Goal: Task Accomplishment & Management: Complete application form

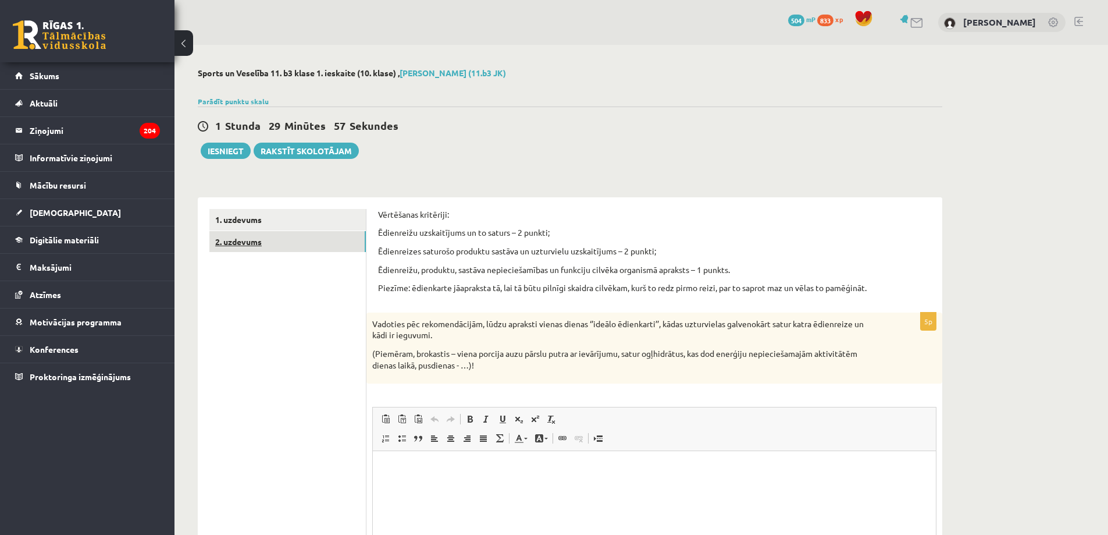
click at [305, 237] on link "2. uzdevums" at bounding box center [287, 242] width 156 height 22
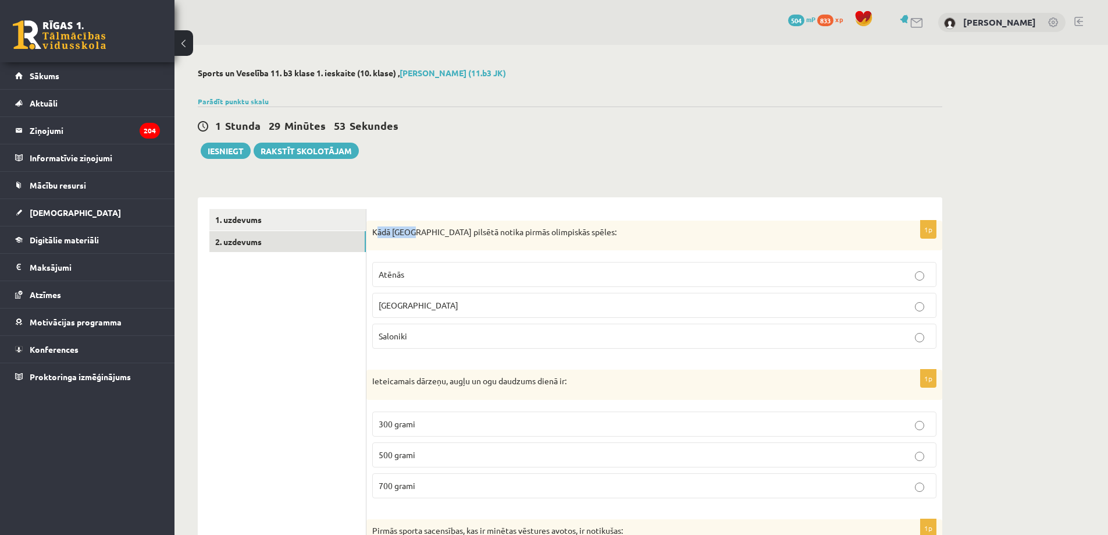
drag, startPoint x: 382, startPoint y: 230, endPoint x: 412, endPoint y: 241, distance: 32.7
click at [412, 241] on div "Kādā [GEOGRAPHIC_DATA] pilsētā notika pirmās olimpiskās spēles:" at bounding box center [654, 235] width 576 height 30
drag, startPoint x: 580, startPoint y: 144, endPoint x: 568, endPoint y: 152, distance: 14.4
click at [577, 147] on div "1 Stunda 29 Minūtes 53 Sekundes Ieskaite saglabāta! Iesniegt Rakstīt skolotājam" at bounding box center [570, 132] width 744 height 52
click at [371, 230] on div "Kādā [GEOGRAPHIC_DATA] pilsētā notika pirmās olimpiskās spēles:" at bounding box center [654, 235] width 576 height 30
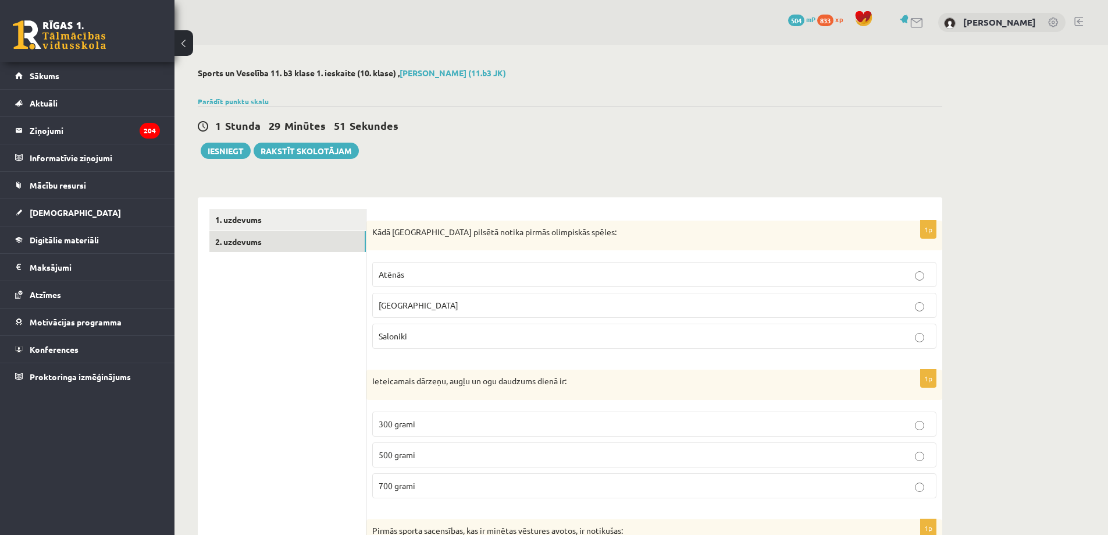
click at [375, 228] on p "Kādā [GEOGRAPHIC_DATA] pilsētā notika pirmās olimpiskās spēles:" at bounding box center [625, 232] width 506 height 12
click at [371, 227] on div "Kādā [GEOGRAPHIC_DATA] pilsētā notika pirmās olimpiskās spēles:" at bounding box center [654, 235] width 576 height 30
click at [375, 225] on div "Kādā [GEOGRAPHIC_DATA] pilsētā notika pirmās olimpiskās spēles:" at bounding box center [654, 235] width 576 height 30
drag, startPoint x: 465, startPoint y: 163, endPoint x: 453, endPoint y: 173, distance: 15.7
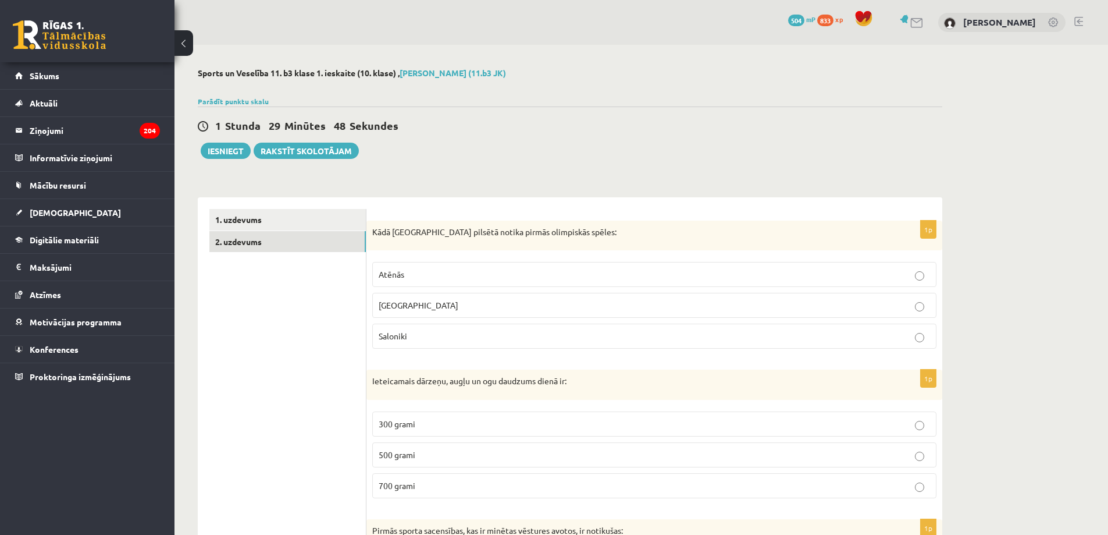
click at [374, 230] on p "Kādā [GEOGRAPHIC_DATA] pilsētā notika pirmās olimpiskās spēles:" at bounding box center [625, 232] width 506 height 12
click at [373, 230] on p "Kādā [GEOGRAPHIC_DATA] pilsētā notika pirmās olimpiskās spēles:" at bounding box center [625, 232] width 506 height 12
click at [369, 233] on div "Kādā [GEOGRAPHIC_DATA] pilsētā notika pirmās olimpiskās spēles:" at bounding box center [654, 235] width 576 height 30
drag, startPoint x: 367, startPoint y: 240, endPoint x: 385, endPoint y: 226, distance: 22.8
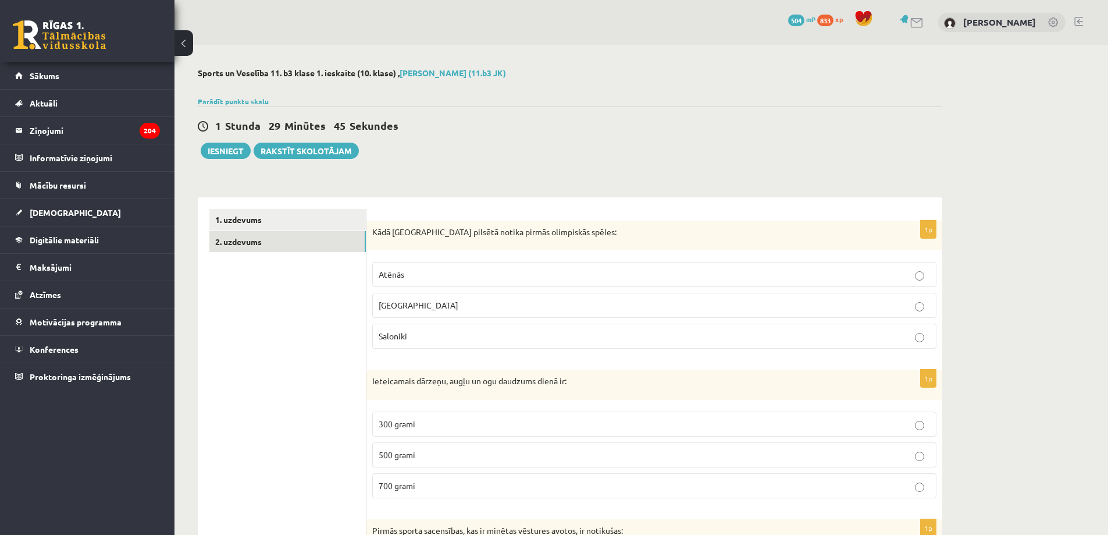
click at [374, 234] on div "Kādā [GEOGRAPHIC_DATA] pilsētā notika pirmās olimpiskās spēles:" at bounding box center [654, 235] width 576 height 30
click at [380, 230] on p "Kādā [GEOGRAPHIC_DATA] pilsētā notika pirmās olimpiskās spēles:" at bounding box center [625, 232] width 506 height 12
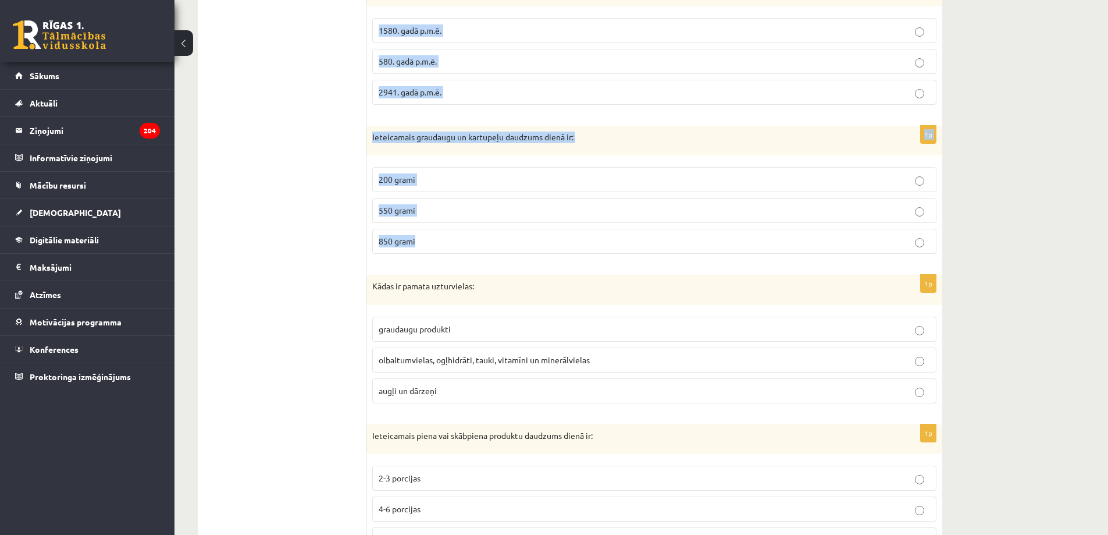
scroll to position [1172, 0]
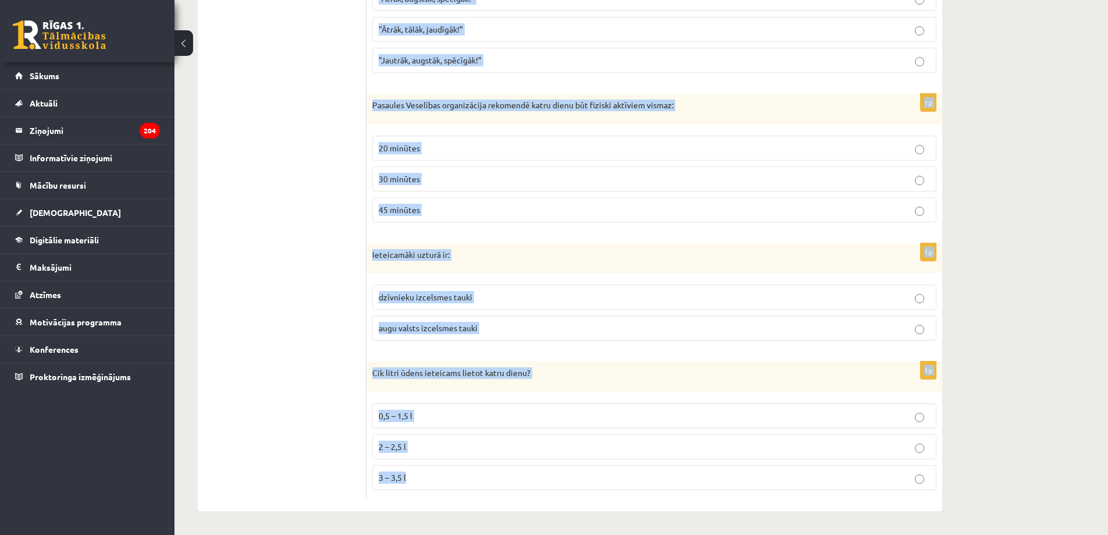
drag, startPoint x: 372, startPoint y: 228, endPoint x: 571, endPoint y: 451, distance: 298.7
copy form "Lore Ipsumdolo sitamet consec adipis elitseddoe tempor: Incidi Utlabore Etdolor…"
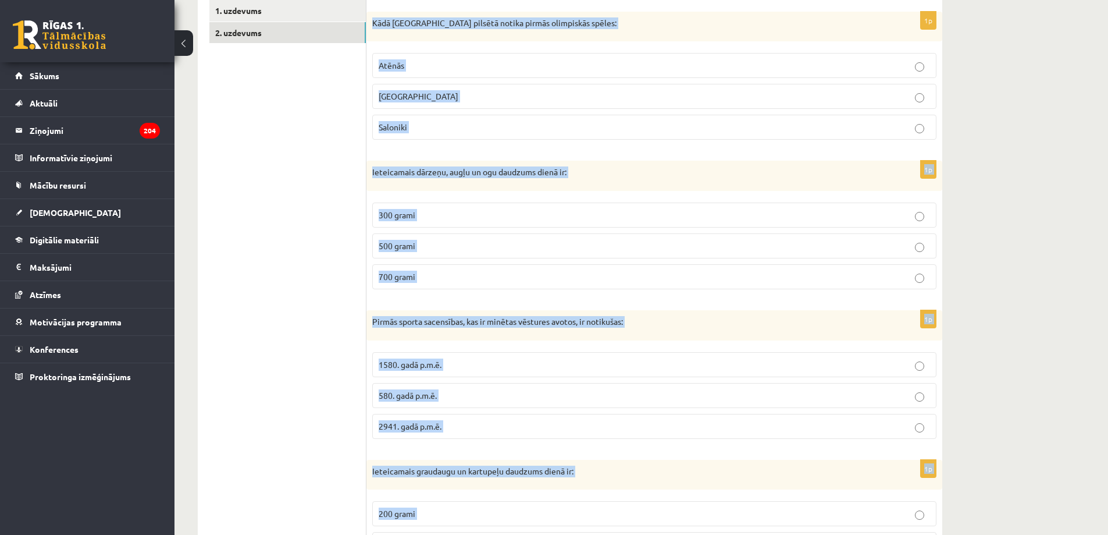
scroll to position [0, 0]
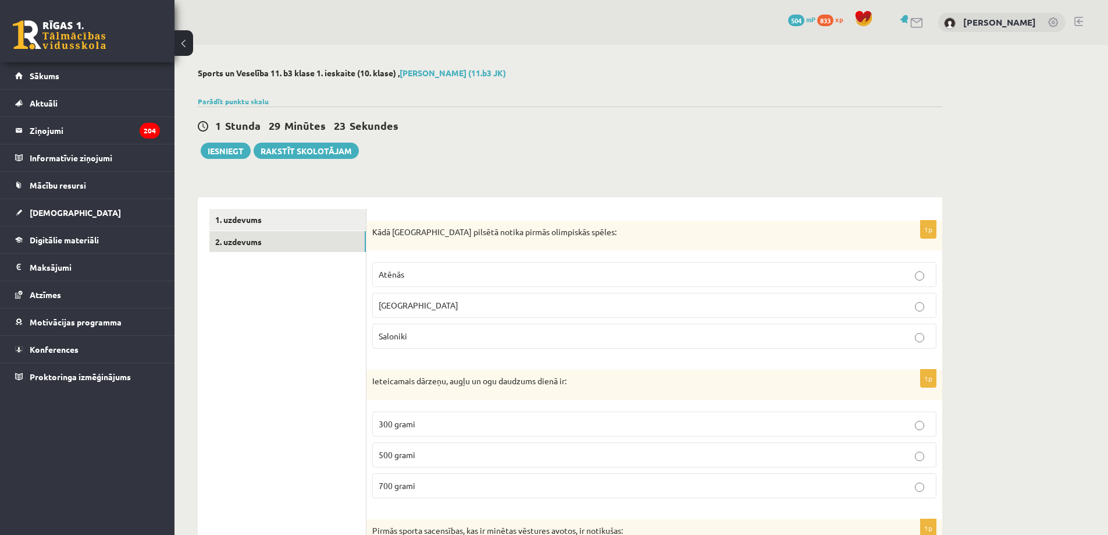
click at [432, 304] on p "[GEOGRAPHIC_DATA]" at bounding box center [654, 305] width 551 height 12
click at [458, 458] on p "500 grami" at bounding box center [654, 454] width 551 height 12
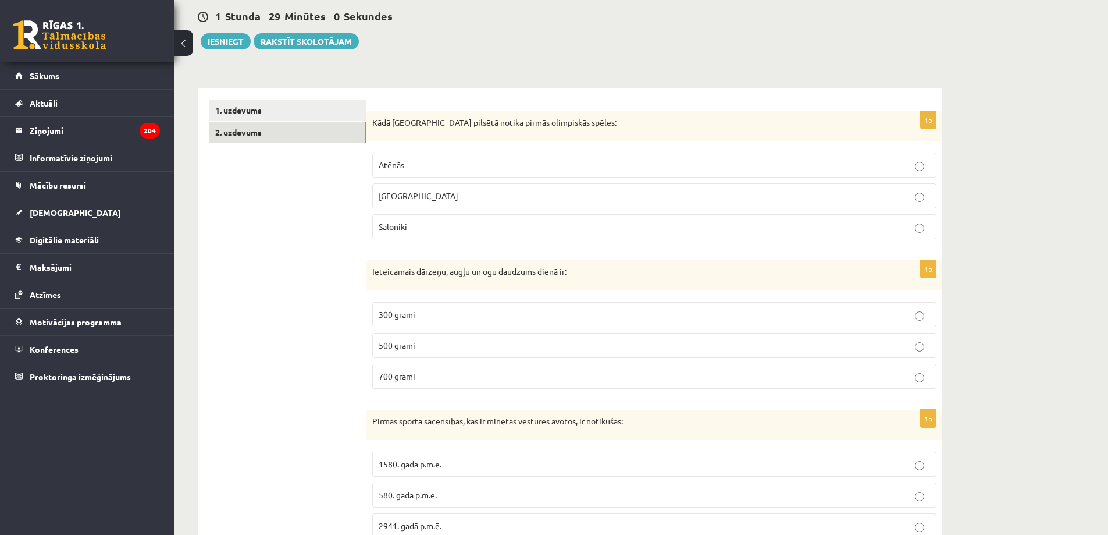
scroll to position [136, 0]
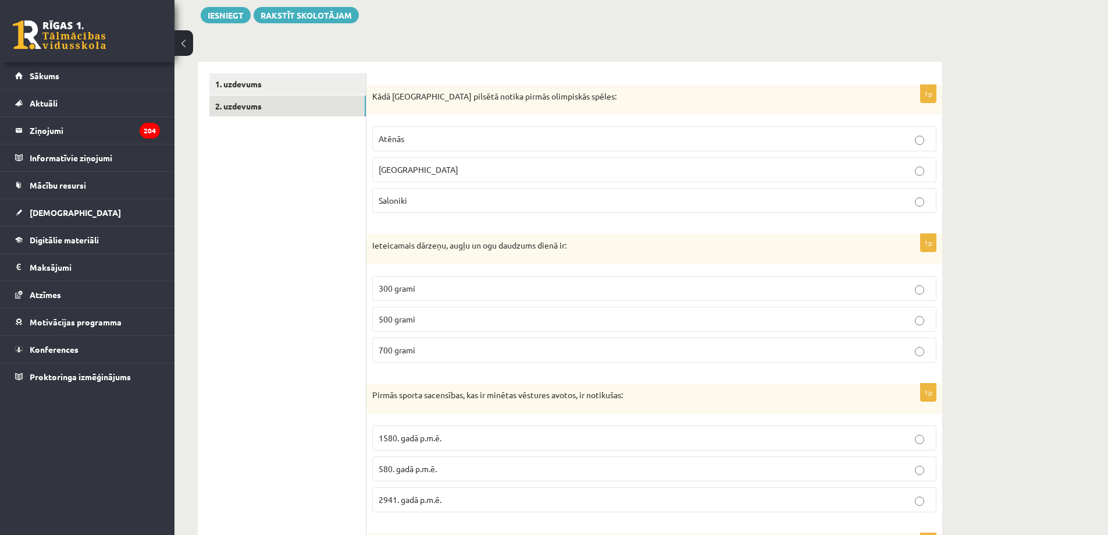
click at [424, 437] on span "1580. gadā p.m.ē." at bounding box center [410, 437] width 63 height 10
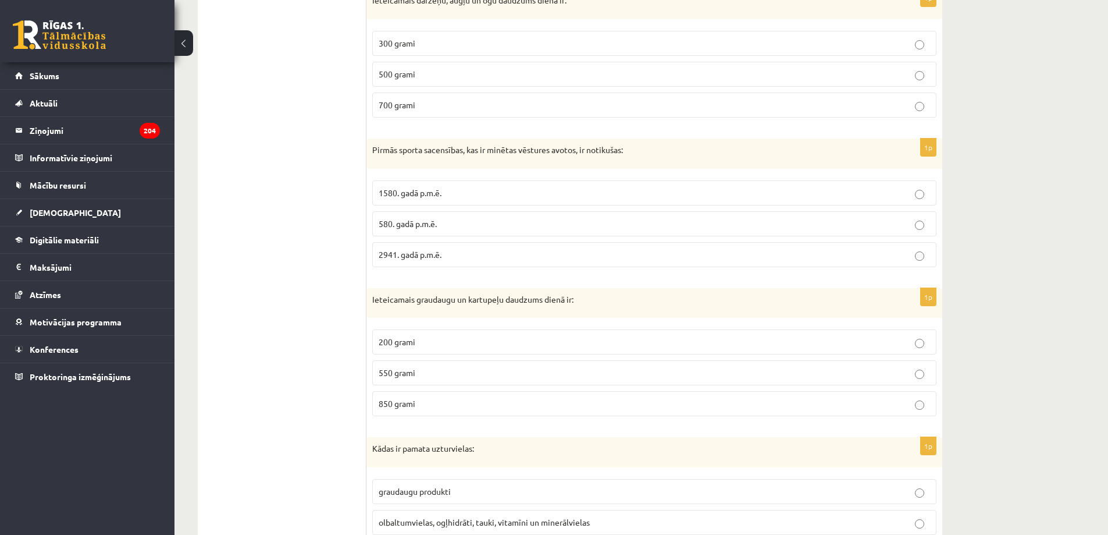
scroll to position [407, 0]
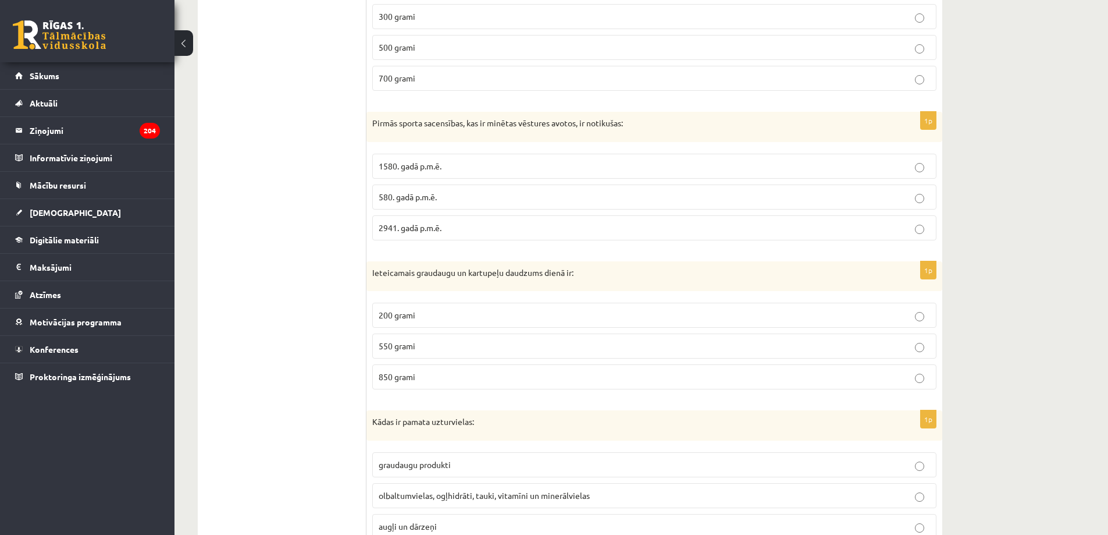
click at [426, 345] on p "550 grami" at bounding box center [654, 346] width 551 height 12
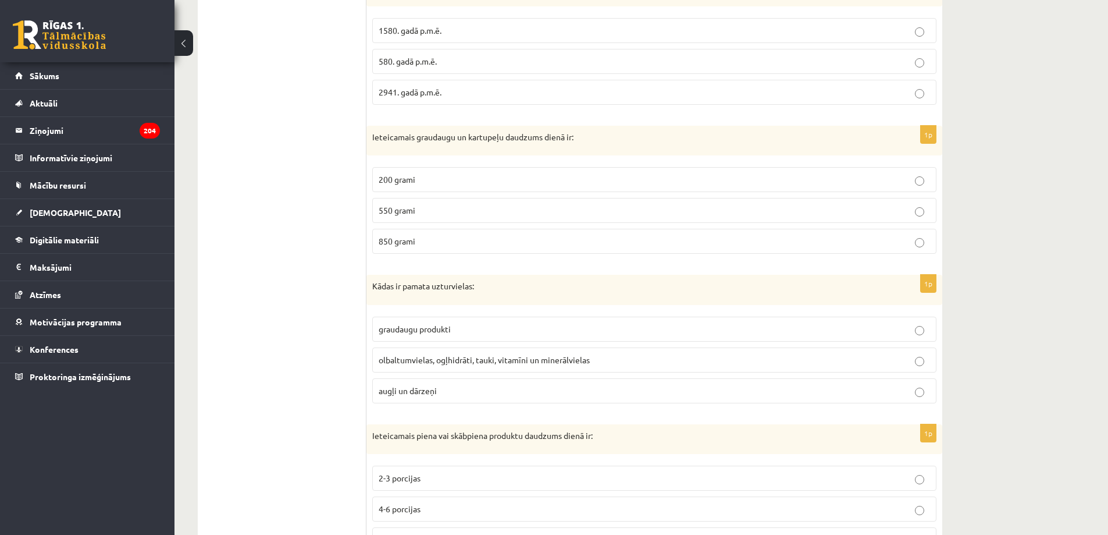
click at [485, 352] on label "olbaltumvielas, ogļhidrāti, tauki, vitamīni un minerālvielas" at bounding box center [654, 359] width 564 height 25
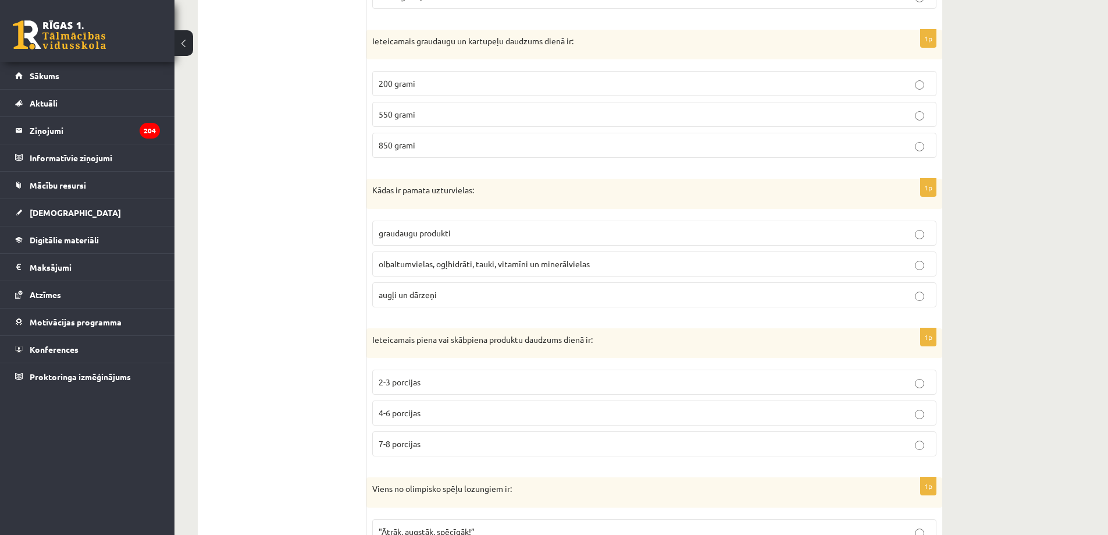
scroll to position [679, 0]
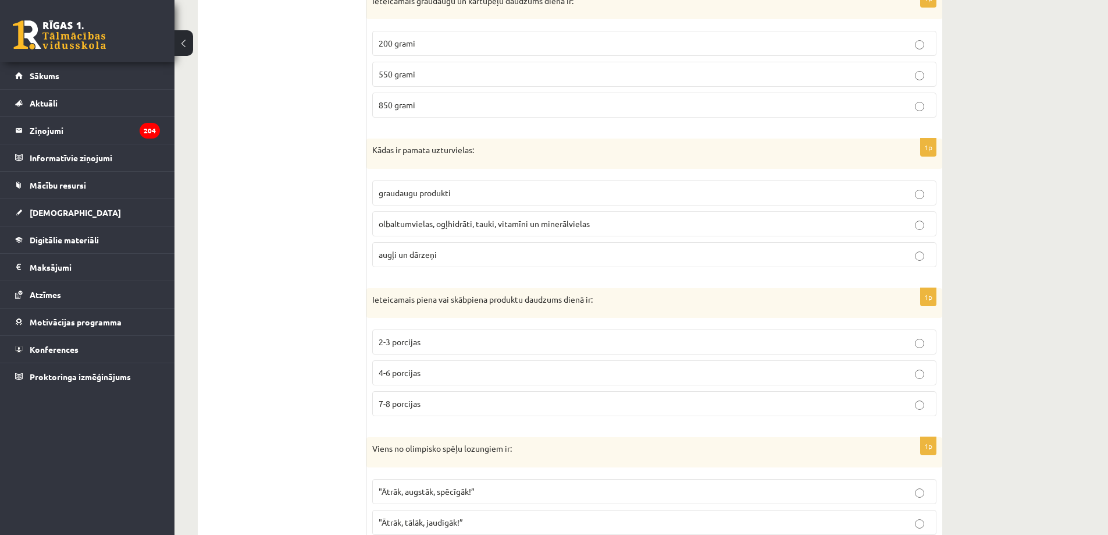
click at [441, 339] on p "2-3 porcijas" at bounding box center [654, 342] width 551 height 12
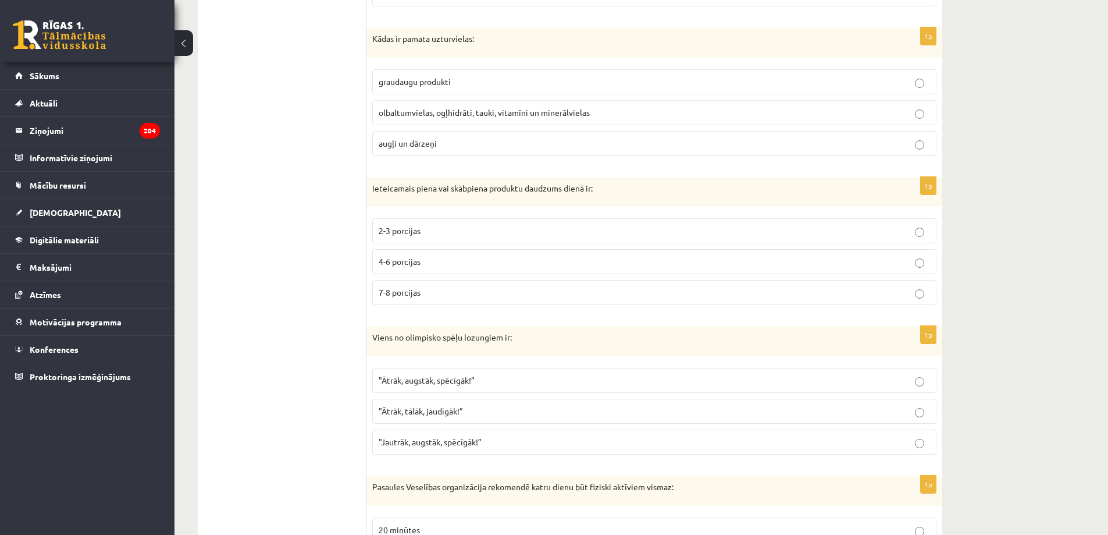
scroll to position [814, 0]
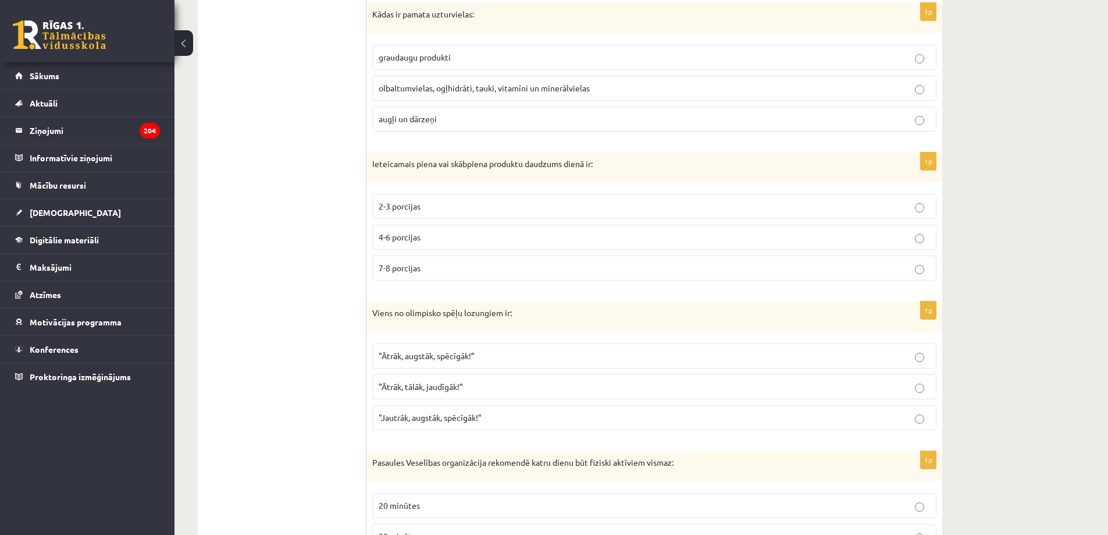
click at [484, 356] on p ""Ātrāk, augstāk, spēcīgāk!”" at bounding box center [654, 356] width 551 height 12
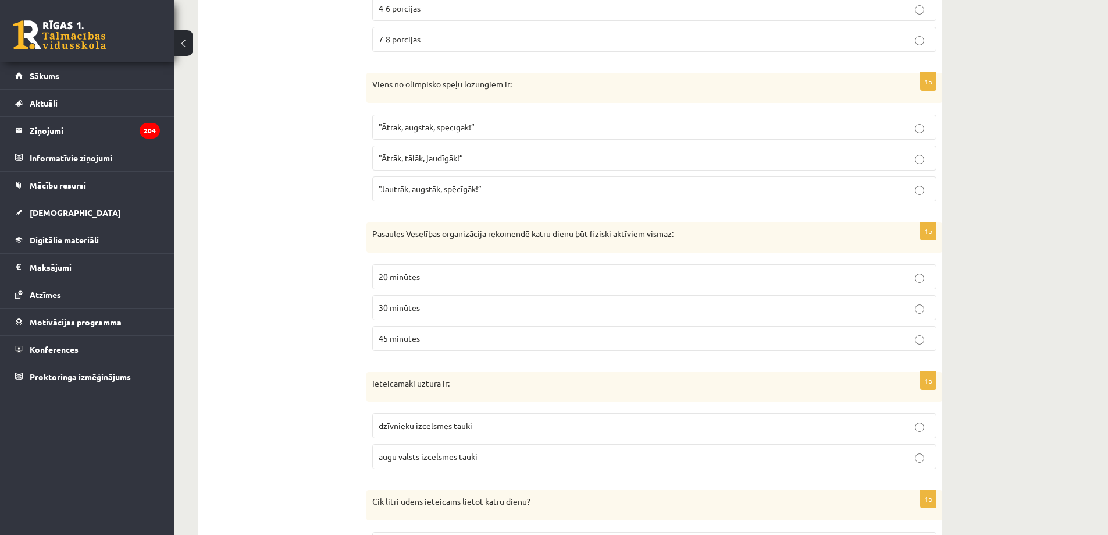
scroll to position [1086, 0]
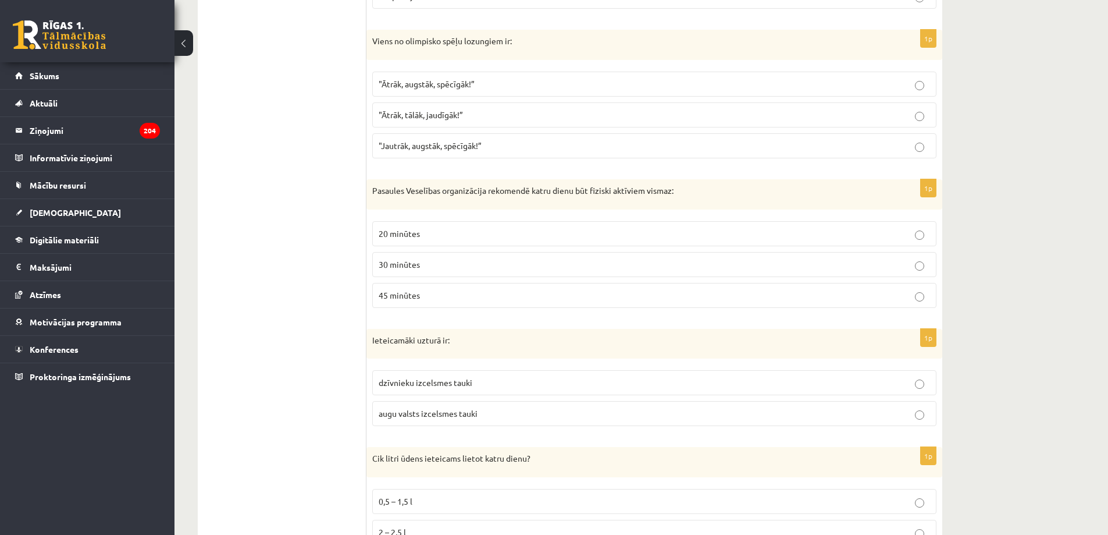
click at [410, 263] on span "30 minūtes" at bounding box center [399, 264] width 41 height 10
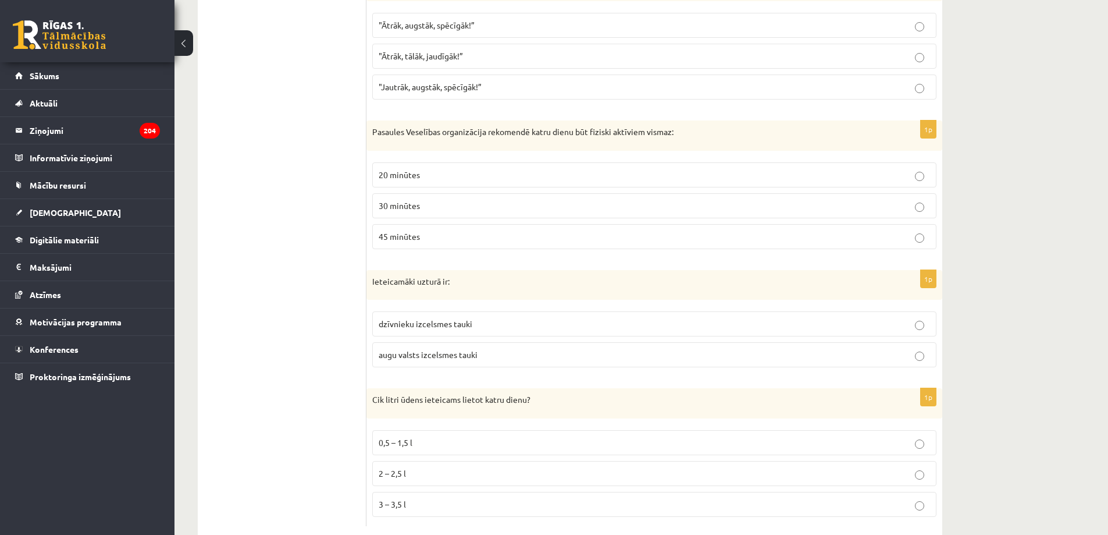
scroll to position [1172, 0]
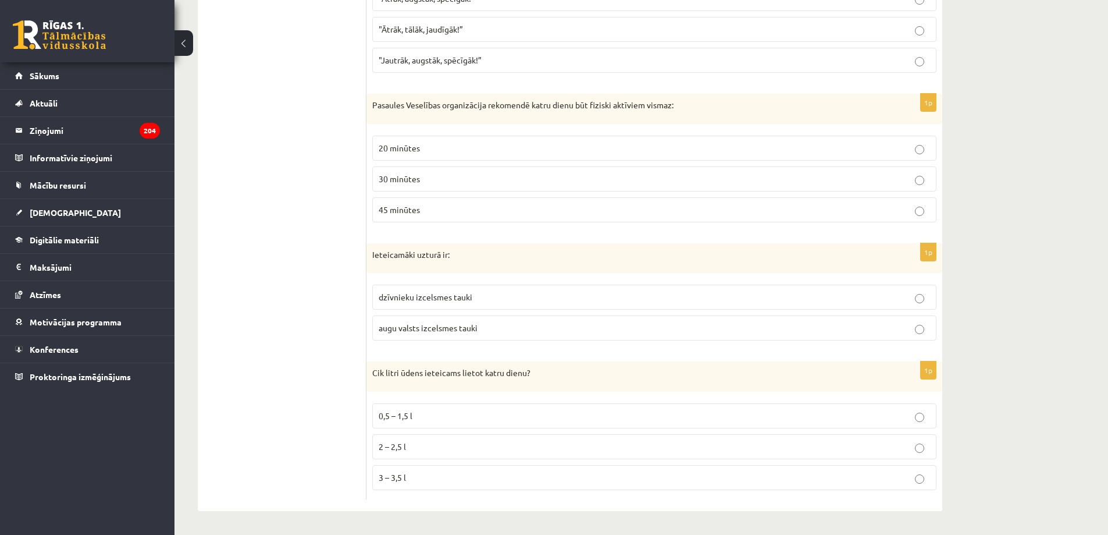
click at [437, 335] on label "augu valsts izcelsmes tauki" at bounding box center [654, 327] width 564 height 25
click at [437, 442] on p "2 – 2,5 l" at bounding box center [654, 446] width 551 height 12
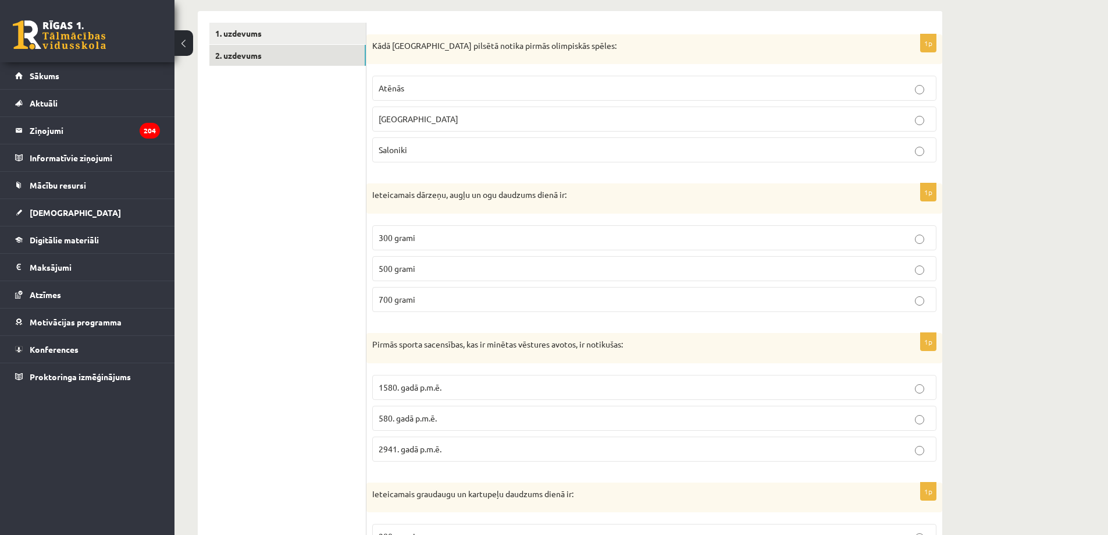
scroll to position [0, 0]
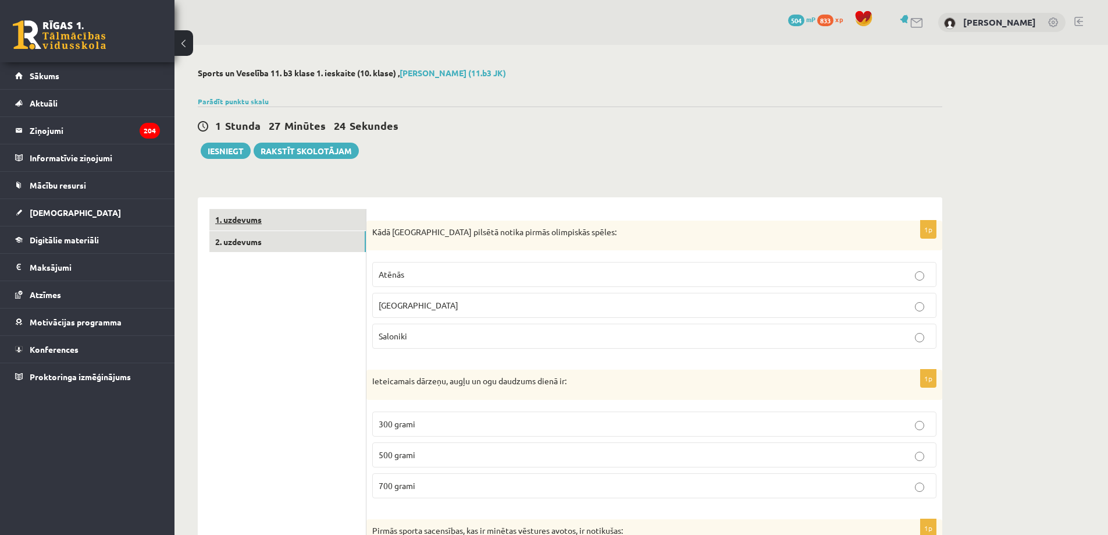
click at [334, 218] on link "1. uzdevums" at bounding box center [287, 220] width 156 height 22
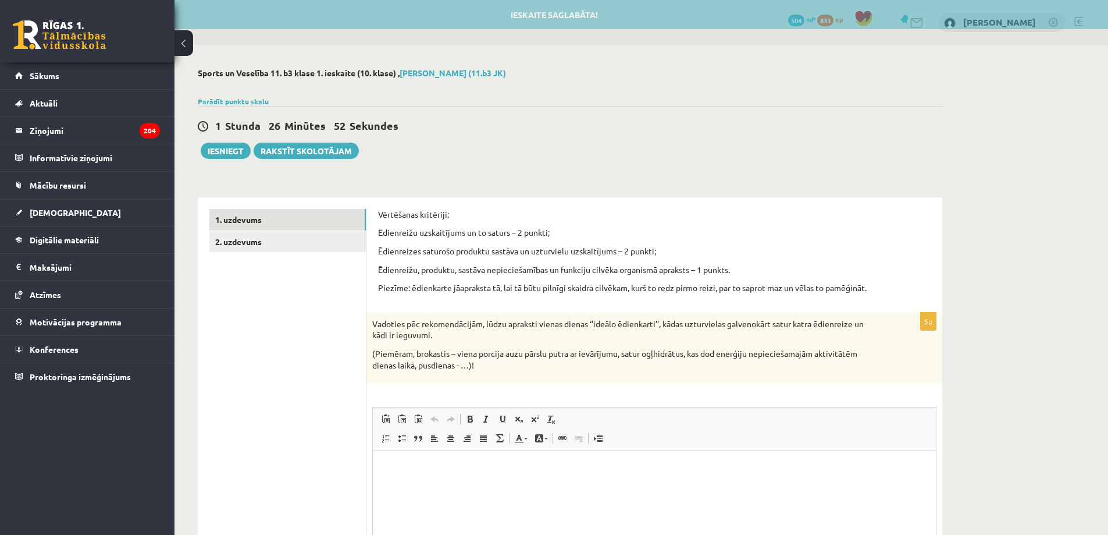
click at [376, 212] on div "Vērtēšanas kritēriji: Ēdienreižu uzskaitījums un to saturs – 2 punkti; Ēdienrei…" at bounding box center [654, 428] width 576 height 463
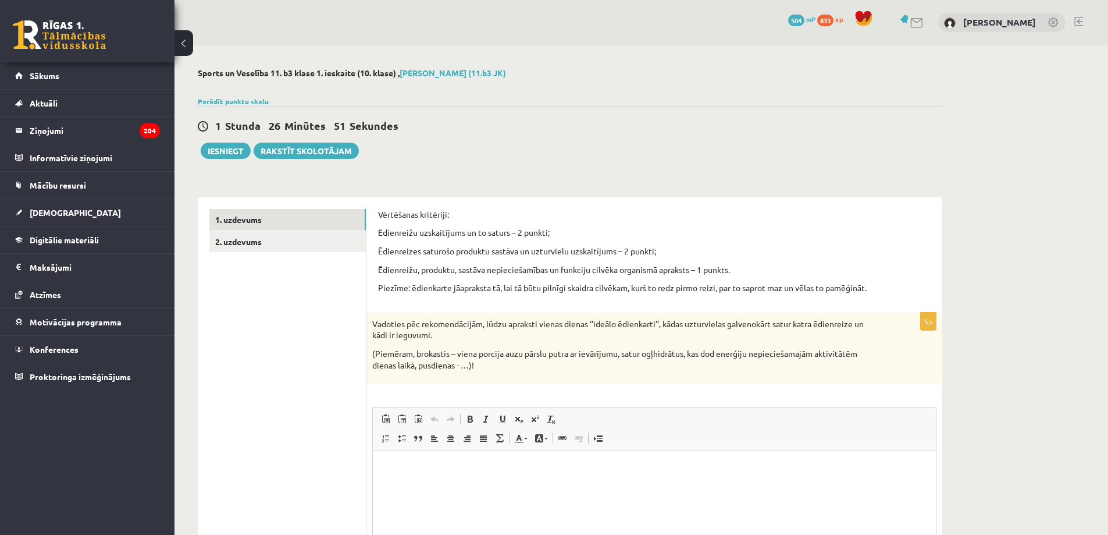
click at [248, 96] on div "Parādīt punktu skalu Atzīme No Līdz 1 0 2 2 3 4 3 5 5 4 6 7 5 8 8 6 9 10 7 11" at bounding box center [570, 101] width 744 height 10
click at [240, 103] on link "Parādīt punktu skalu" at bounding box center [233, 101] width 71 height 9
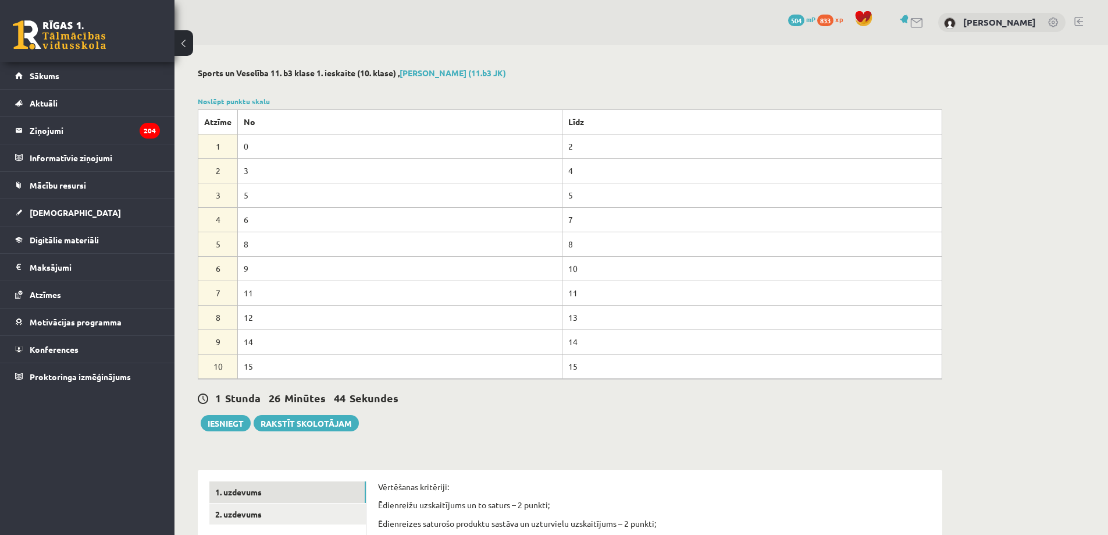
click at [241, 94] on div "Sports un Veselība 11. b3 klase 1. ieskaite (10. klase) , [PERSON_NAME] (11.b3 …" at bounding box center [569, 500] width 791 height 911
click at [237, 104] on link "Noslēpt punktu skalu" at bounding box center [234, 101] width 72 height 9
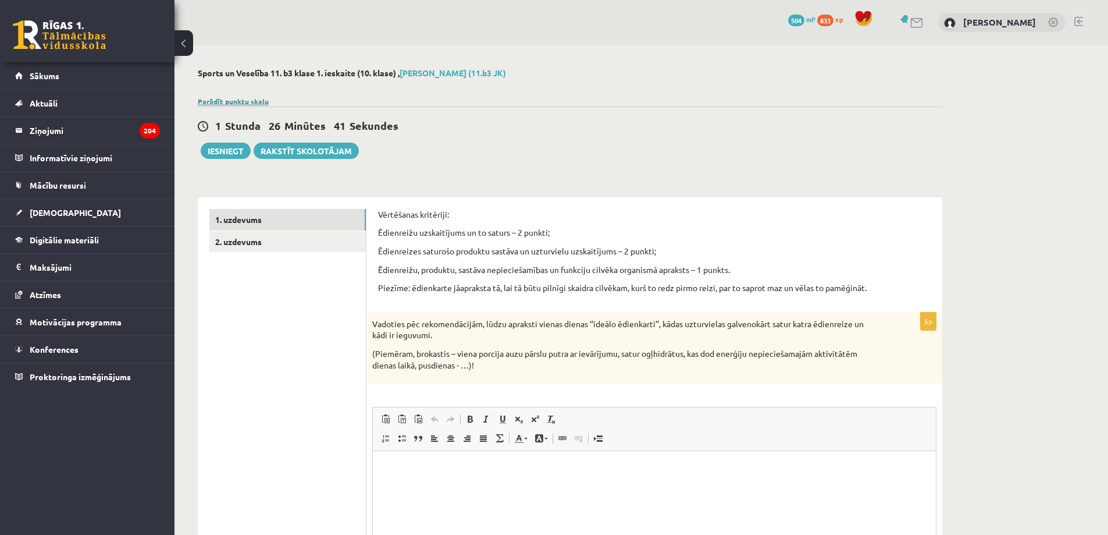
click at [242, 97] on link "Parādīt punktu skalu" at bounding box center [233, 101] width 71 height 9
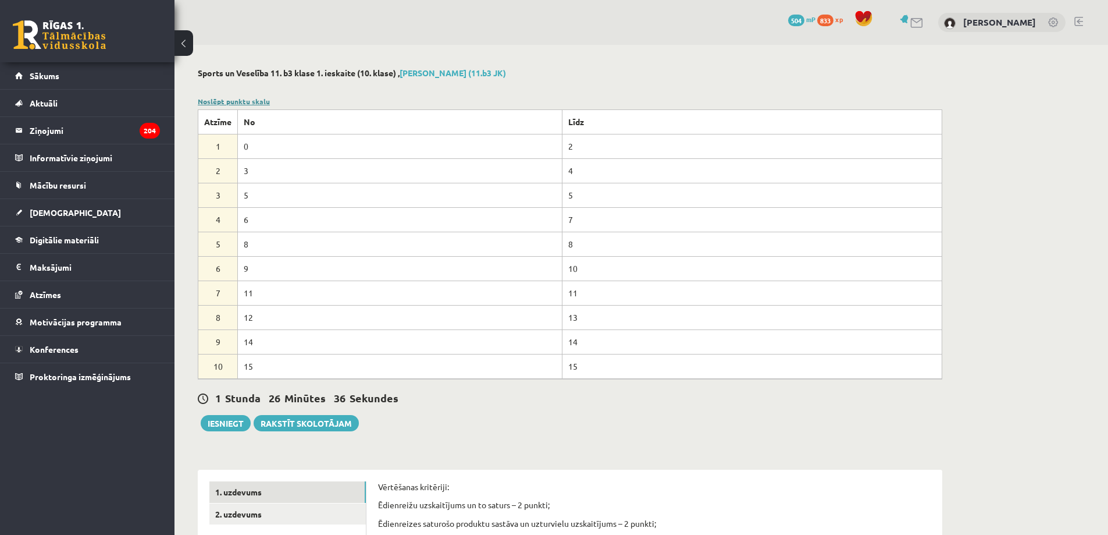
click at [242, 97] on link "Noslēpt punktu skalu" at bounding box center [234, 101] width 72 height 9
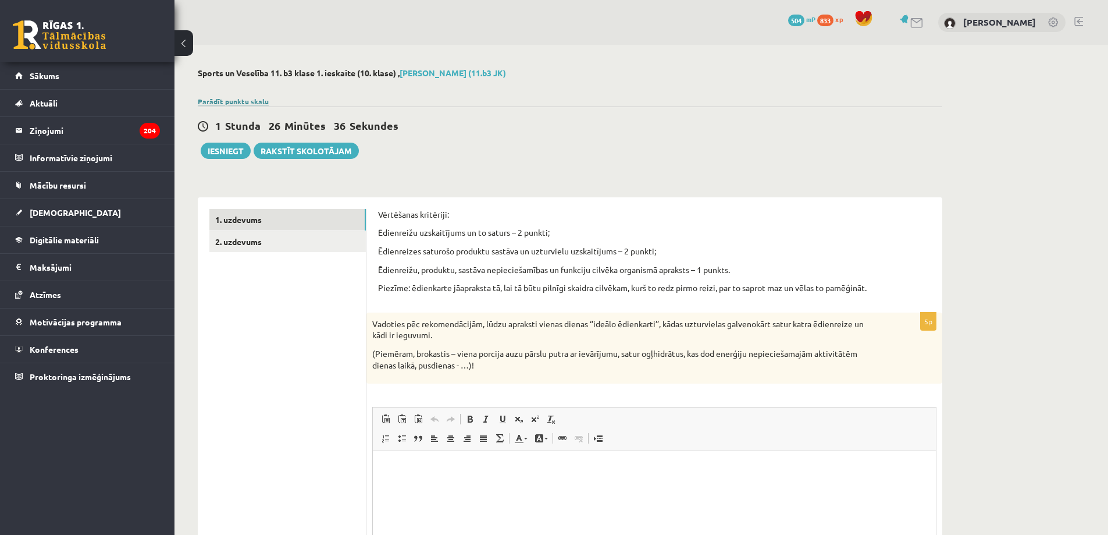
click at [242, 97] on link "Parādīt punktu skalu" at bounding box center [233, 101] width 71 height 9
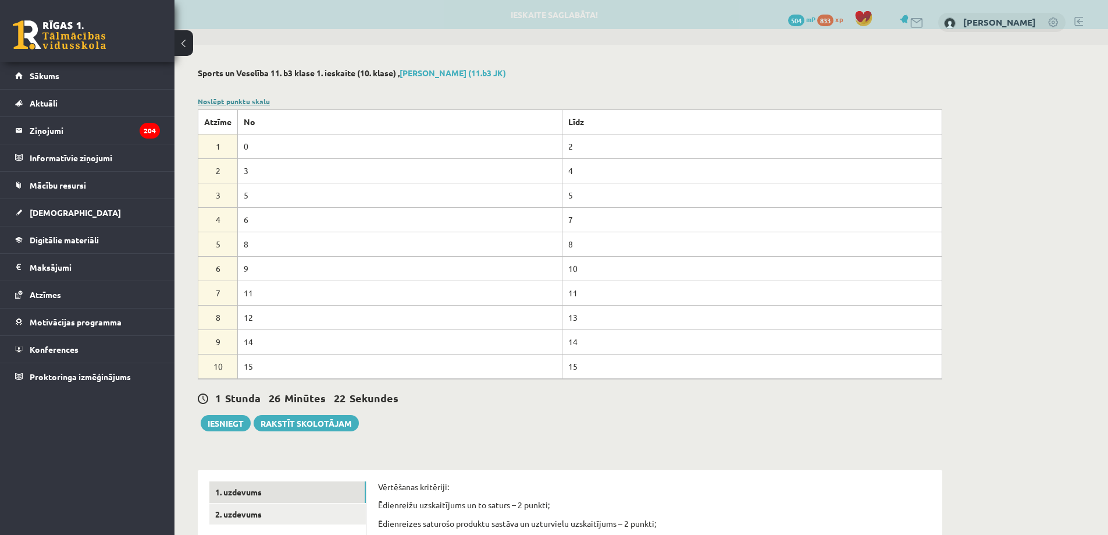
click at [242, 97] on link "Noslēpt punktu skalu" at bounding box center [234, 101] width 72 height 9
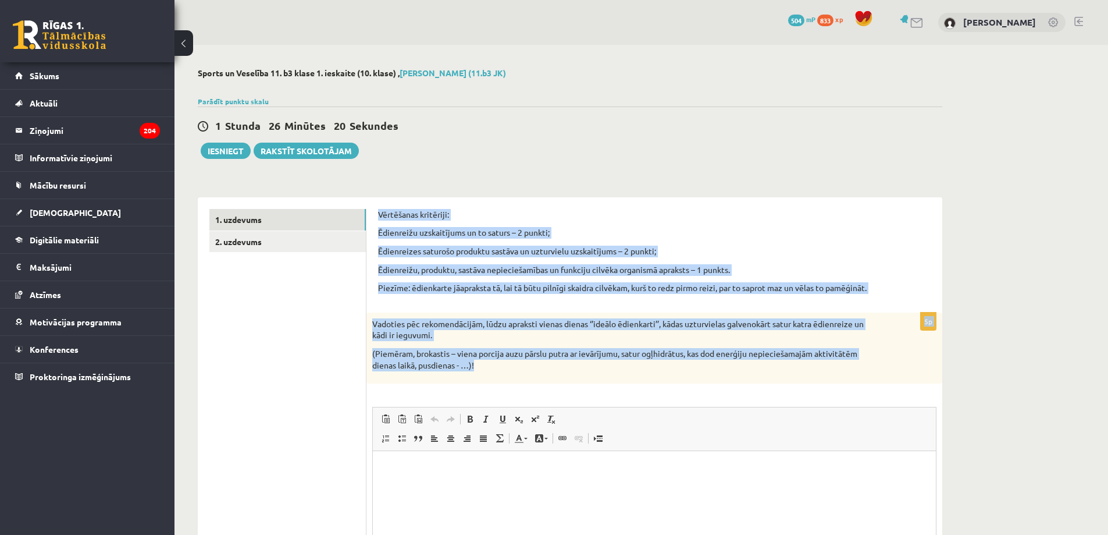
drag, startPoint x: 375, startPoint y: 209, endPoint x: 466, endPoint y: 364, distance: 179.2
click at [561, 362] on div "Vērtēšanas kritēriji: Ēdienreižu uzskaitījums un to saturs – 2 punkti; Ēdienrei…" at bounding box center [654, 428] width 576 height 463
copy form "Vērtēšanas kritēriji: Ēdienreižu uzskaitījums un to saturs – 2 punkti; Ēdienrei…"
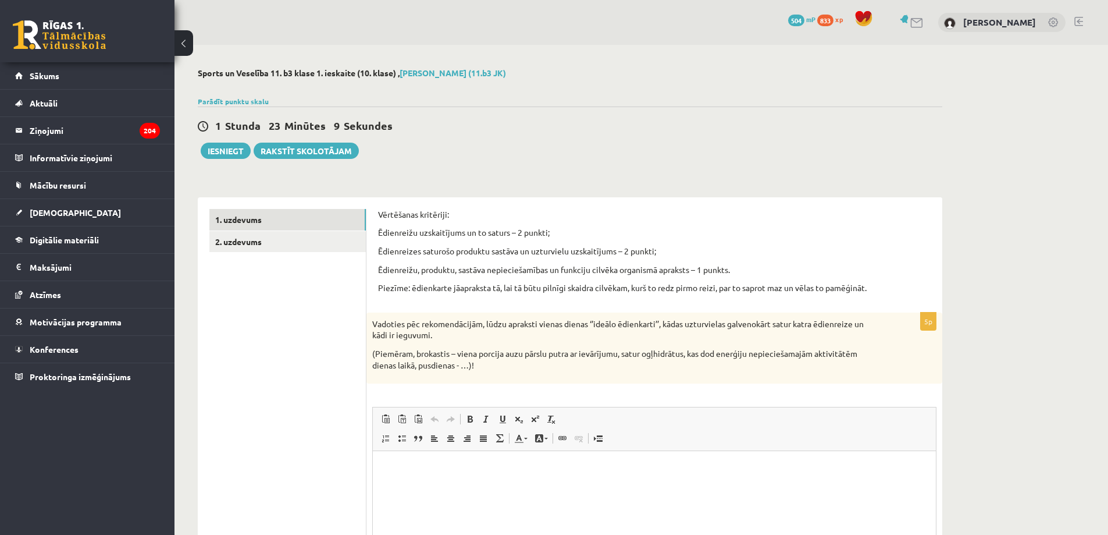
click at [288, 466] on ul "1. uzdevums 2. uzdevums" at bounding box center [287, 429] width 157 height 440
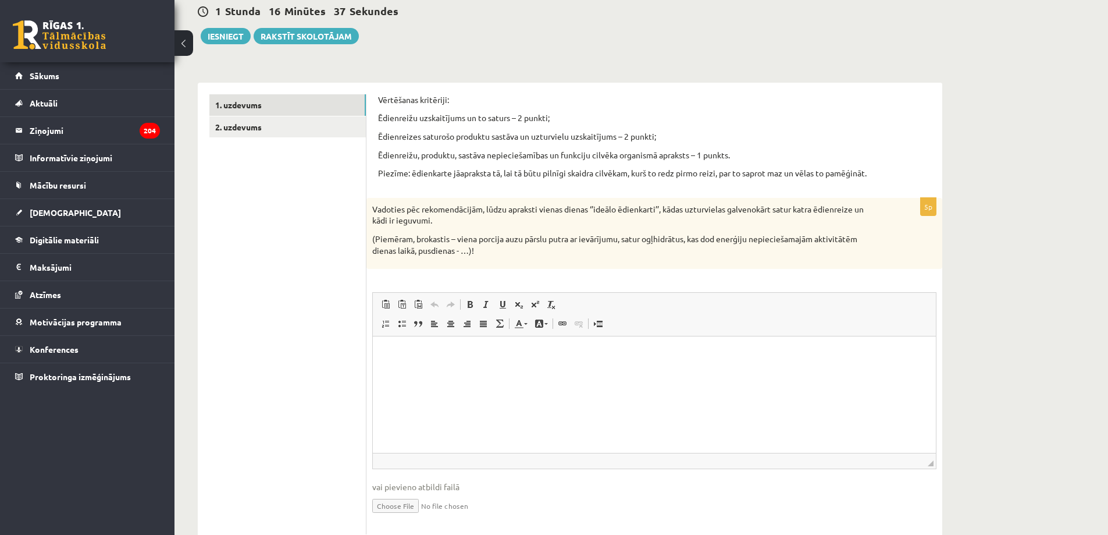
scroll to position [136, 0]
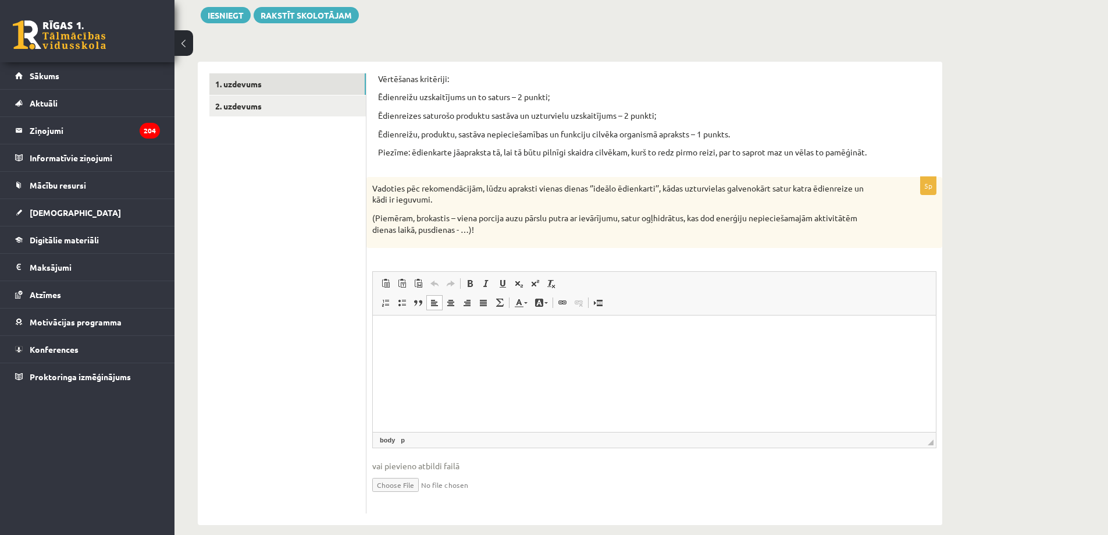
drag, startPoint x: 415, startPoint y: 352, endPoint x: 386, endPoint y: 339, distance: 31.8
click at [386, 339] on html at bounding box center [654, 332] width 563 height 35
click at [543, 351] on html at bounding box center [654, 332] width 563 height 35
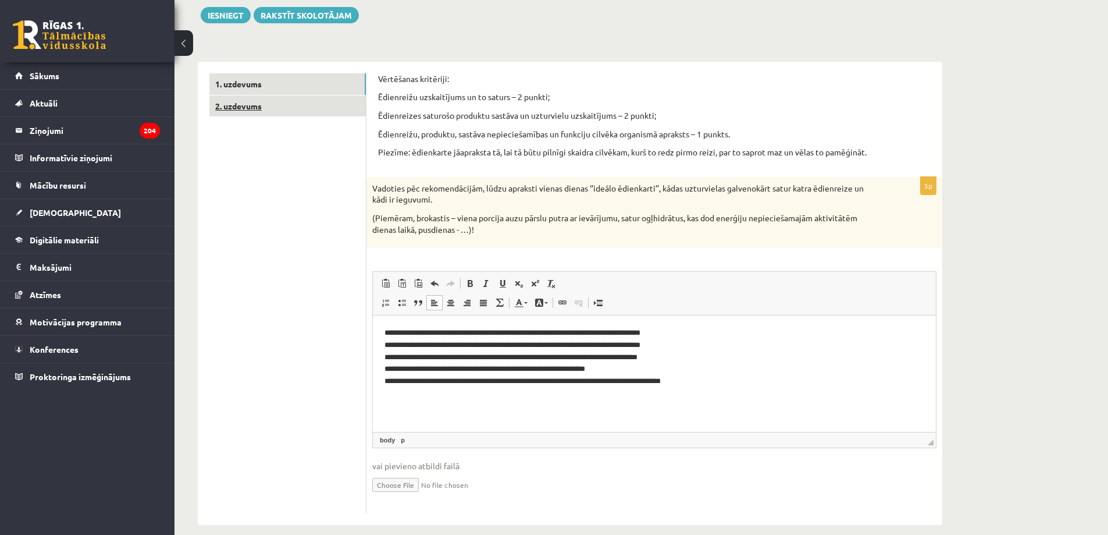
click at [341, 109] on link "2. uzdevums" at bounding box center [287, 106] width 156 height 22
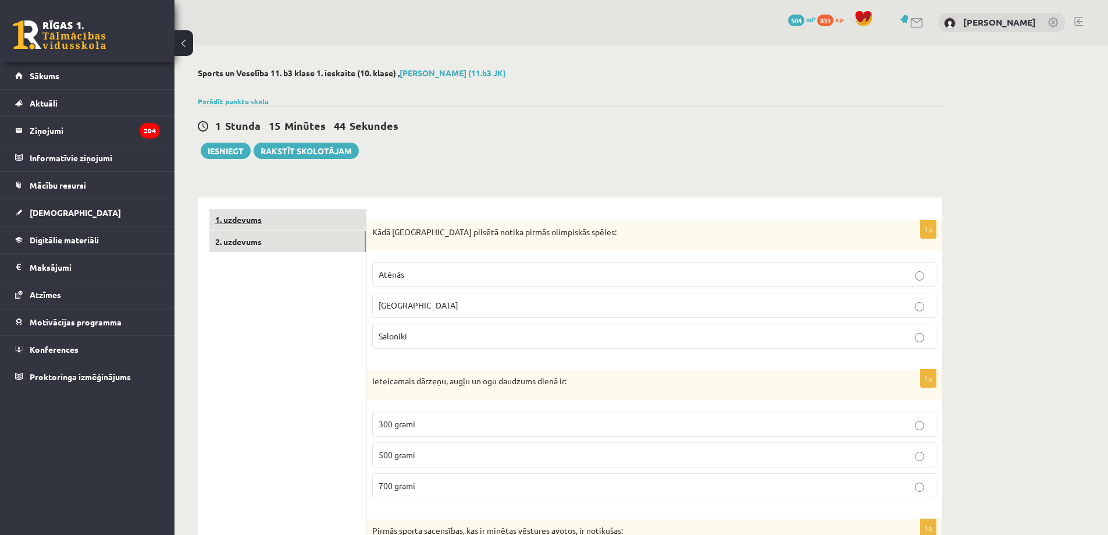
click at [336, 211] on link "1. uzdevums" at bounding box center [287, 220] width 156 height 22
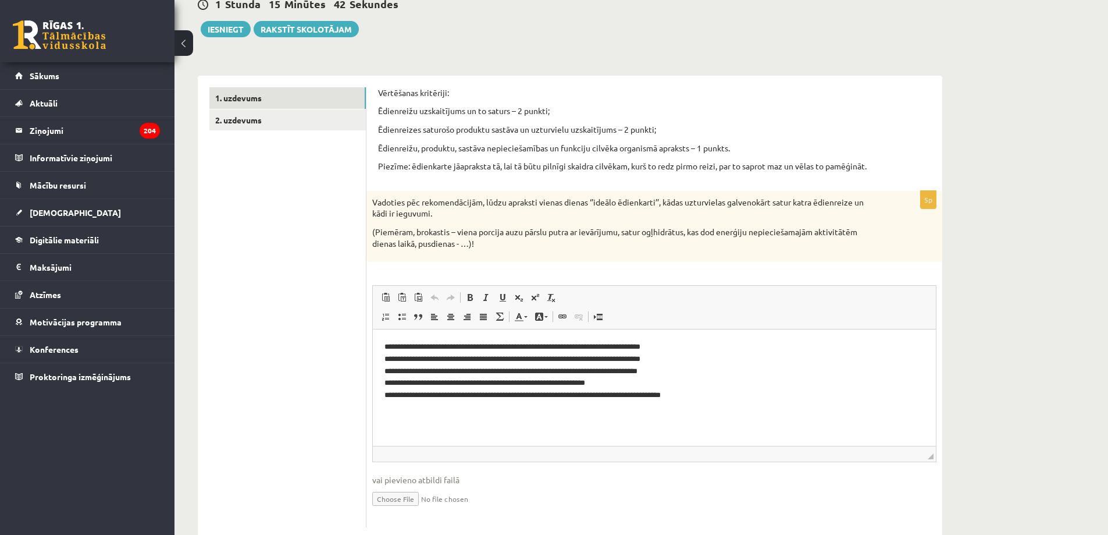
scroll to position [150, 0]
